Goal: Navigation & Orientation: Find specific page/section

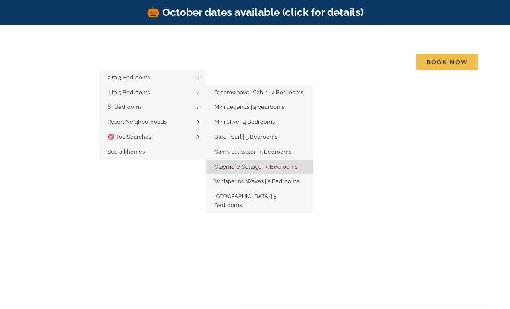
click at [297, 164] on span "Claymore Cottage | 5 Bedrooms" at bounding box center [255, 167] width 83 height 6
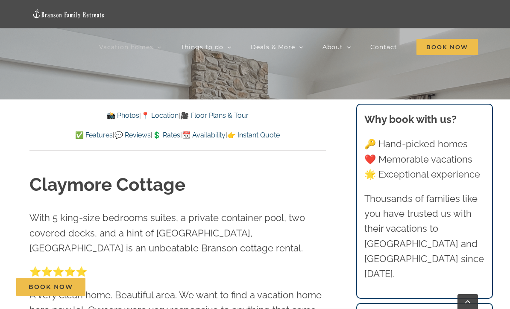
click at [121, 116] on link "📸 Photos" at bounding box center [123, 115] width 32 height 8
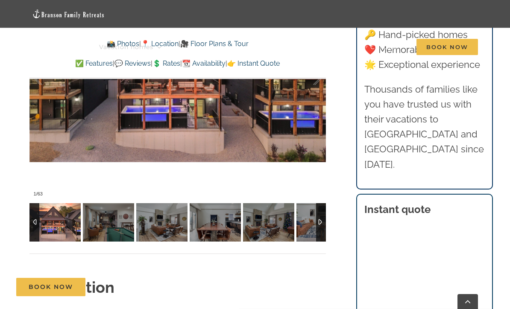
scroll to position [674, 0]
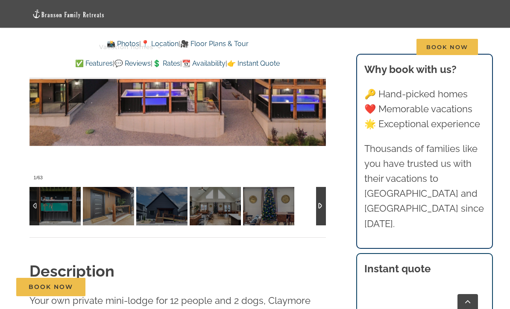
click at [311, 205] on div at bounding box center [177, 206] width 296 height 38
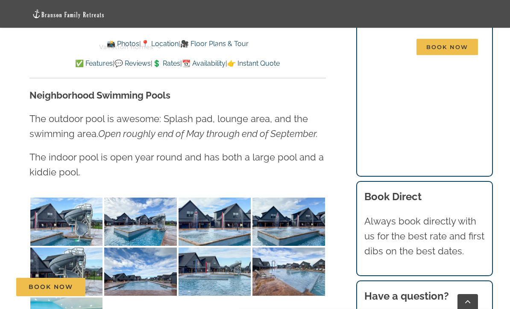
scroll to position [1995, 0]
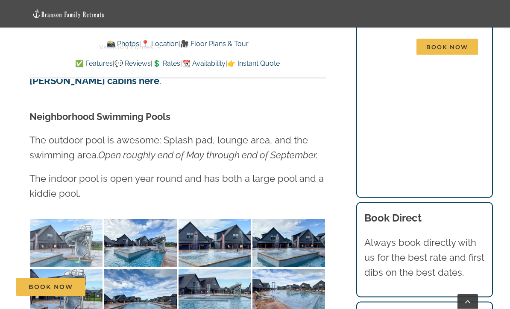
click at [79, 220] on img at bounding box center [66, 244] width 73 height 48
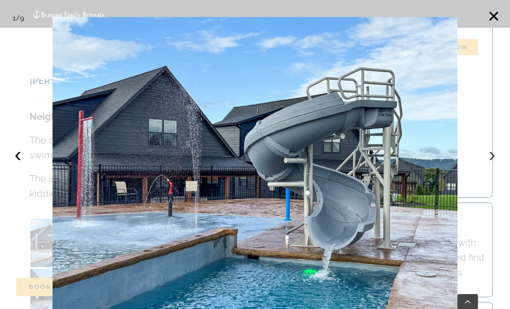
click at [492, 164] on button "›" at bounding box center [492, 154] width 19 height 19
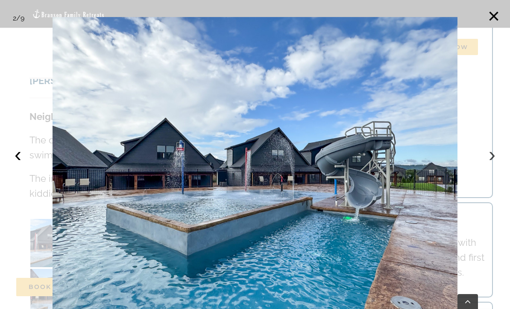
click at [495, 164] on button "›" at bounding box center [492, 154] width 19 height 19
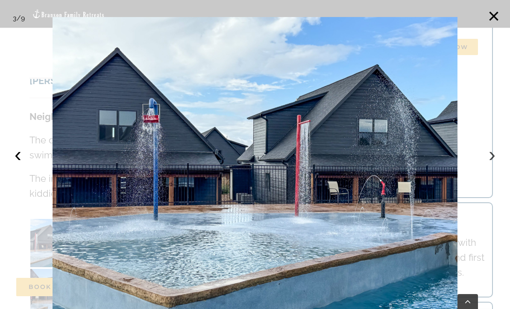
click at [491, 164] on button "›" at bounding box center [492, 154] width 19 height 19
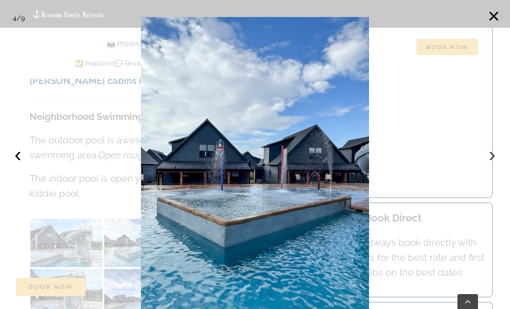
click at [489, 164] on button "›" at bounding box center [492, 154] width 19 height 19
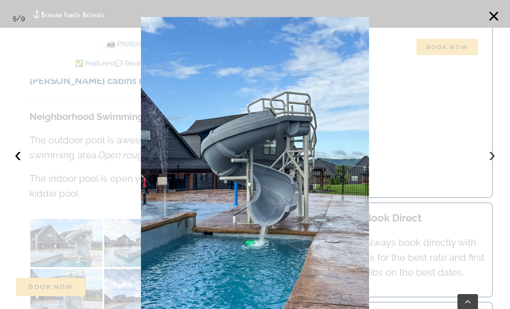
click at [492, 164] on button "›" at bounding box center [492, 154] width 19 height 19
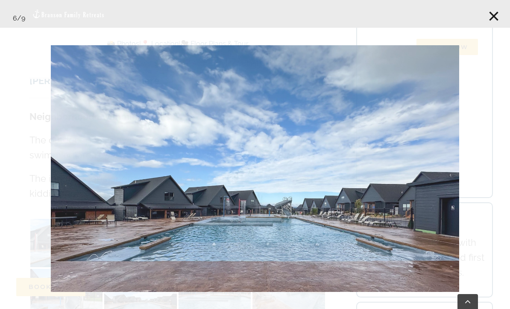
click at [504, 194] on div at bounding box center [255, 154] width 510 height 309
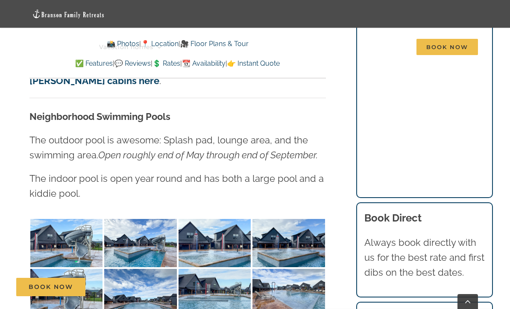
click at [29, 309] on div "📍 Location: [PERSON_NAME] These modern cabins have absolutely incredible lake v…" at bounding box center [177, 192] width 296 height 394
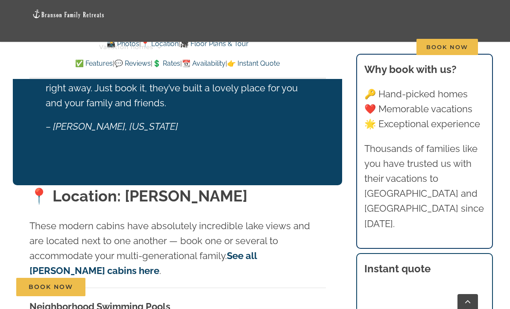
scroll to position [1774, 0]
